Goal: Information Seeking & Learning: Check status

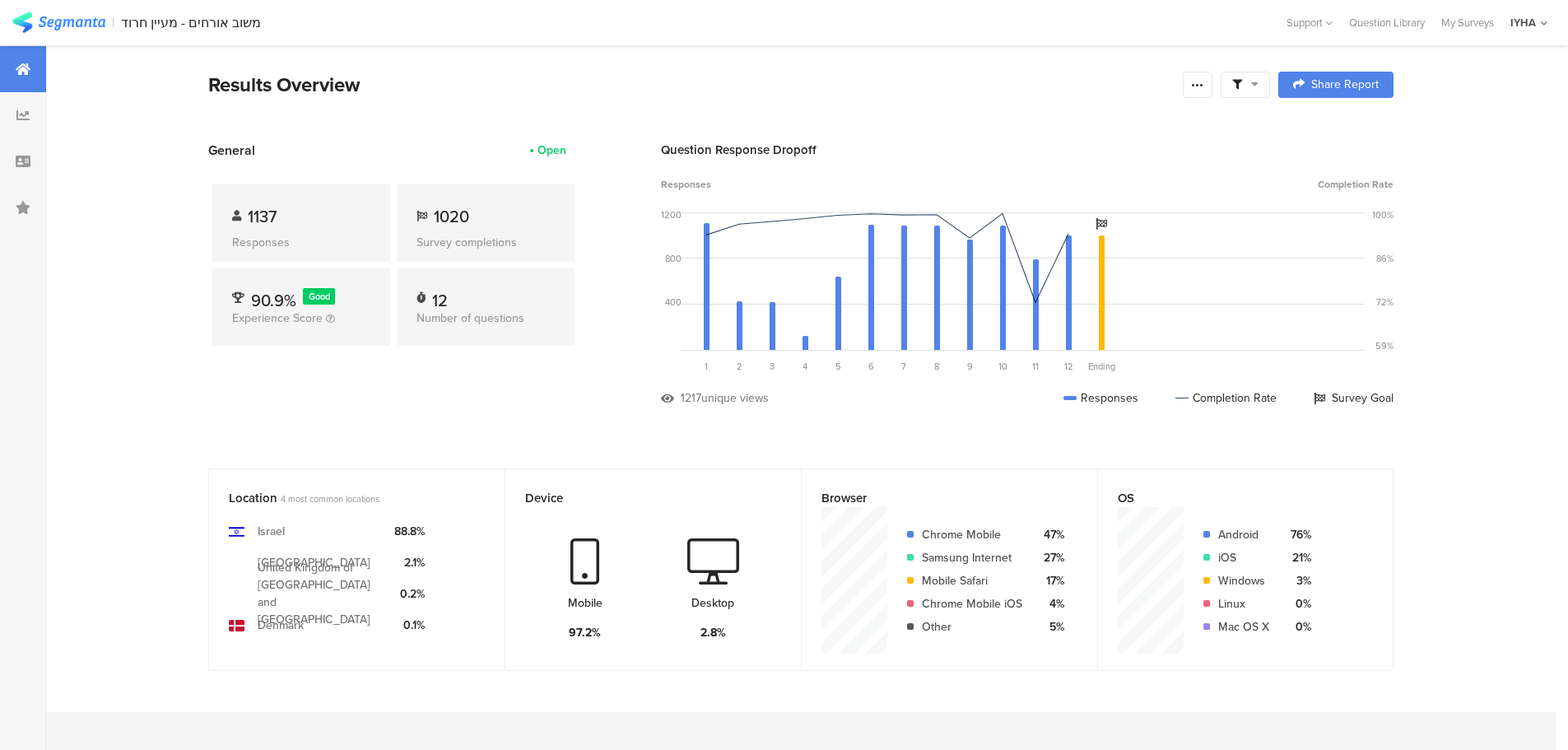
click at [327, 217] on div "1137" at bounding box center [301, 217] width 138 height 25
click at [336, 217] on div "1137" at bounding box center [301, 217] width 138 height 25
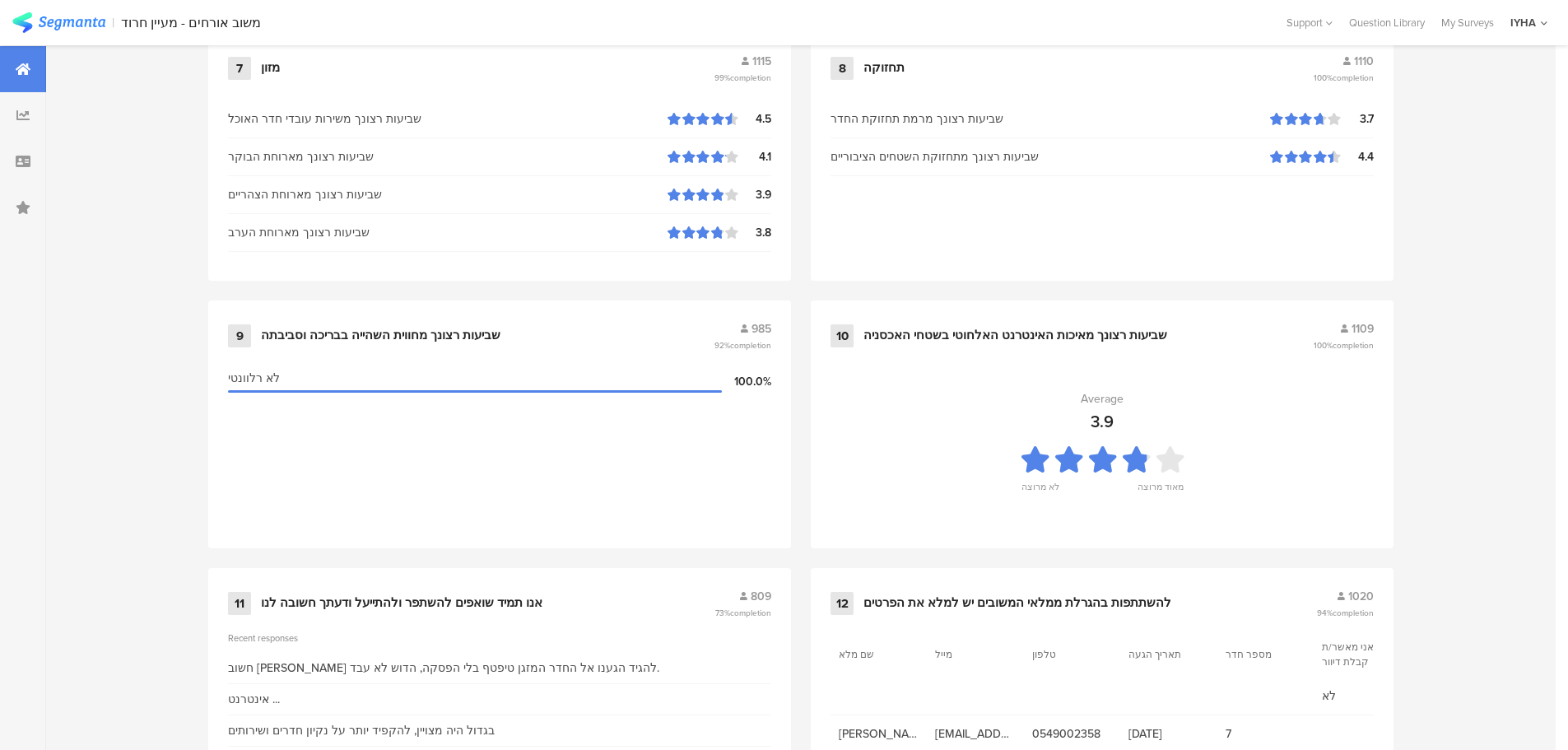
scroll to position [1664, 0]
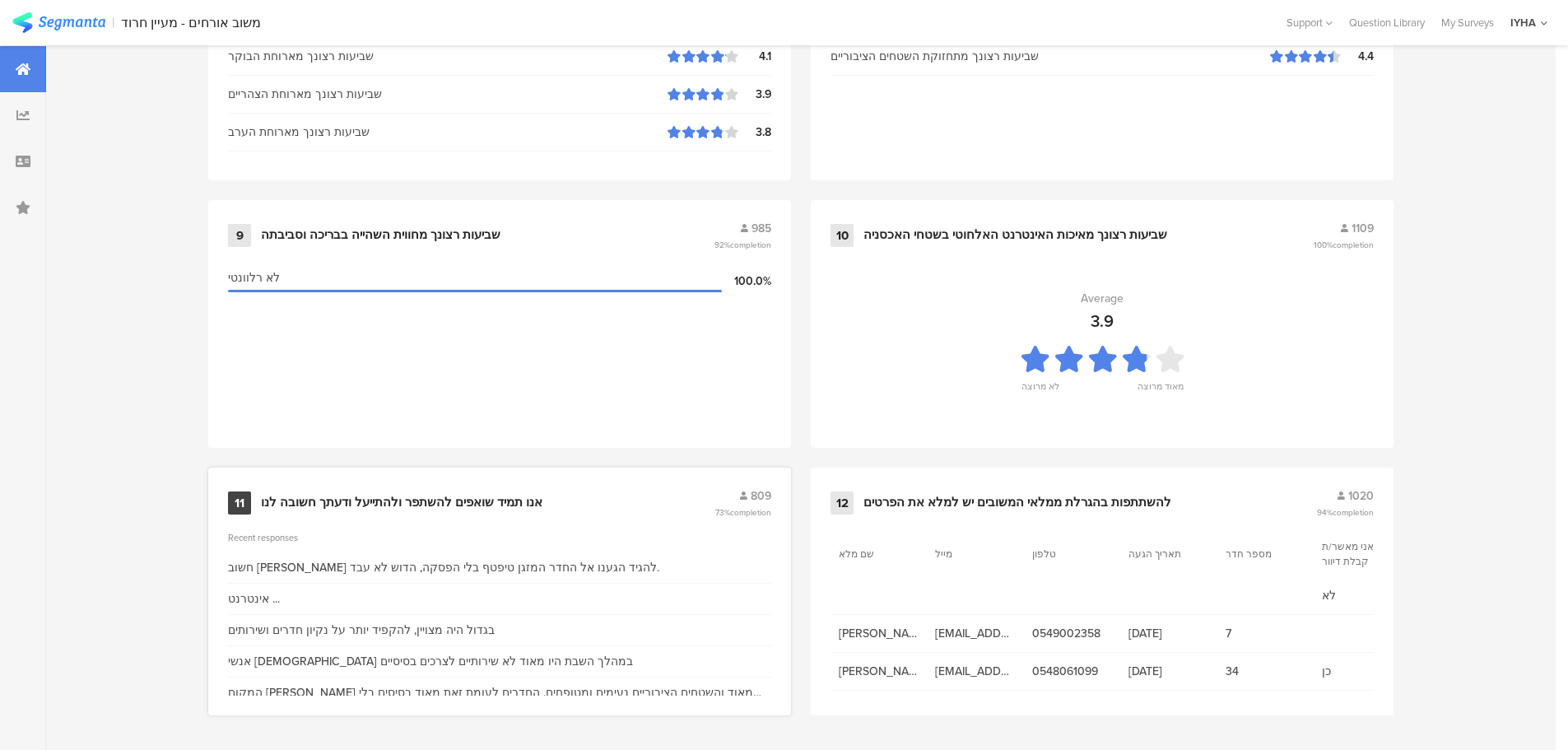
click at [622, 494] on div "אנו תמיד שואפים להשתפר ולהתייעל ודעתך חשובה לנו" at bounding box center [486, 502] width 450 height 16
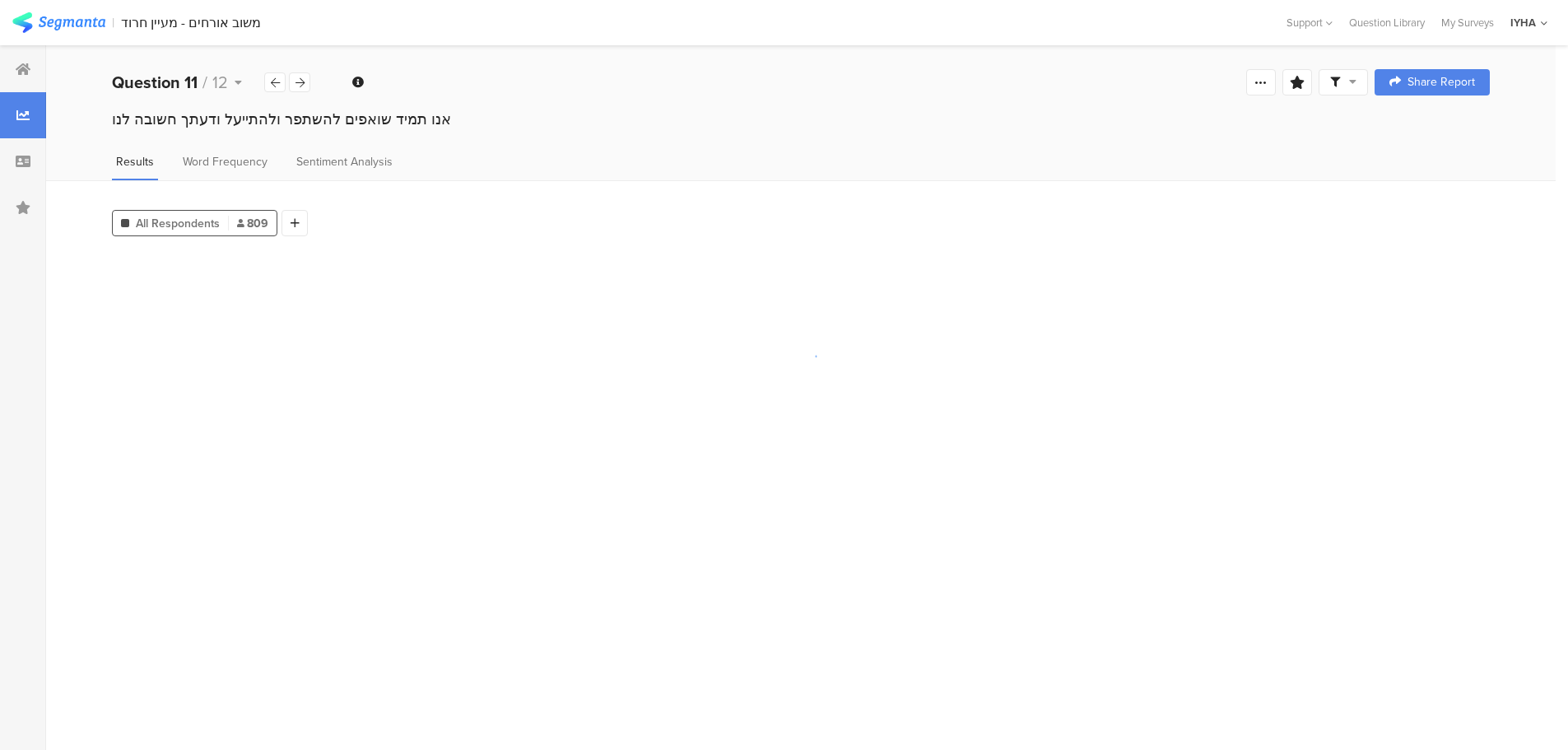
click at [622, 494] on section at bounding box center [800, 495] width 1378 height 485
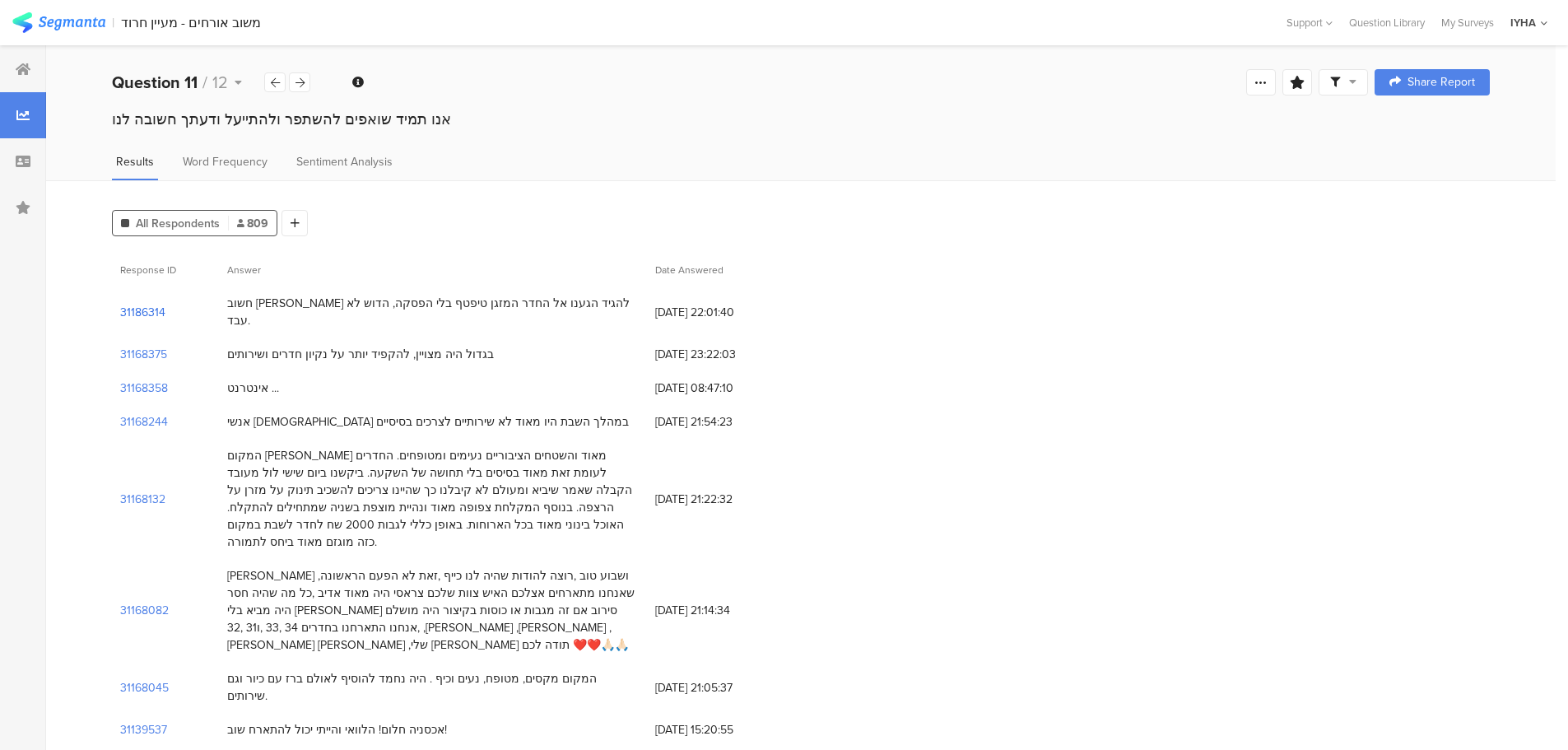
click at [139, 304] on section "31186314" at bounding box center [143, 312] width 45 height 17
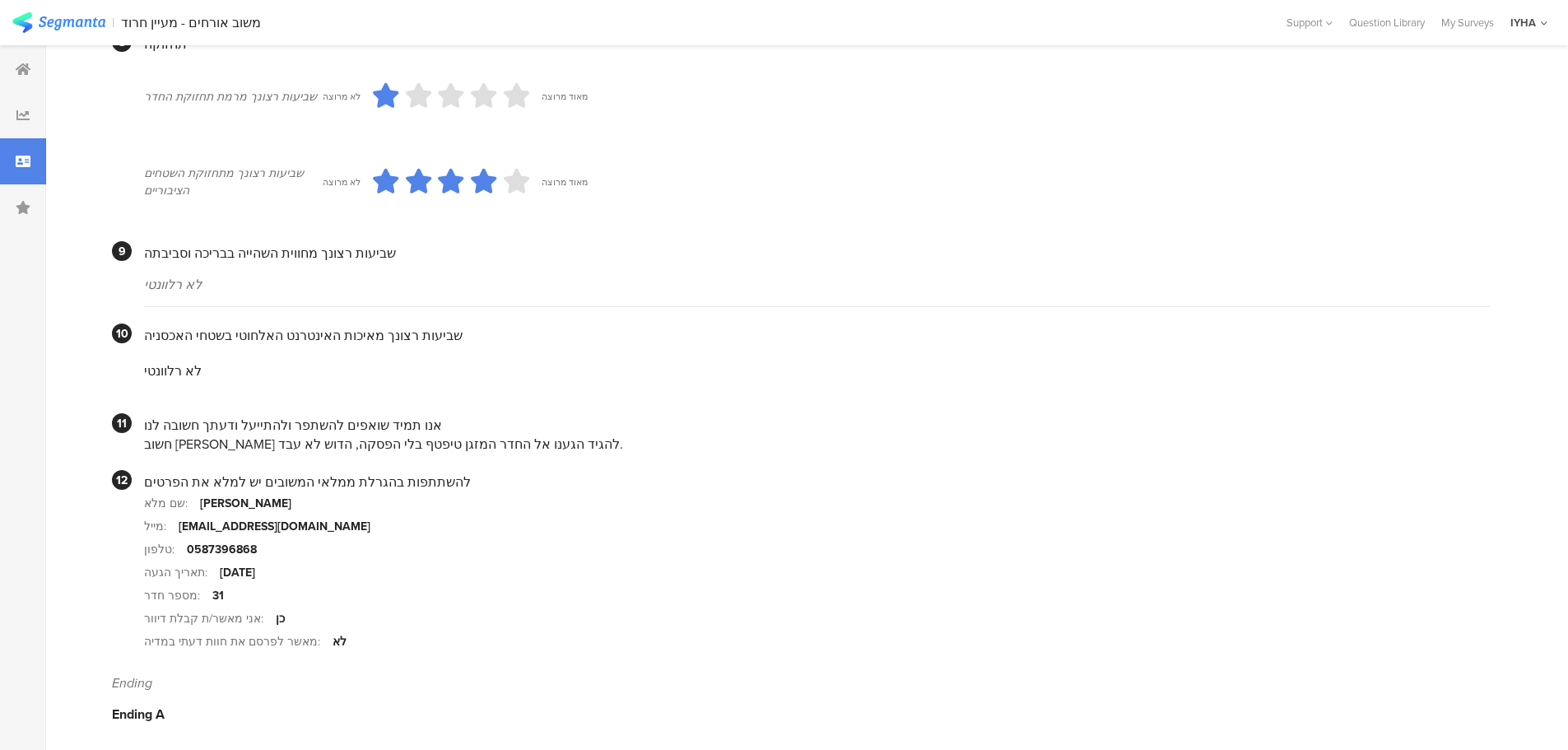
scroll to position [1405, 0]
